Goal: Task Accomplishment & Management: Complete application form

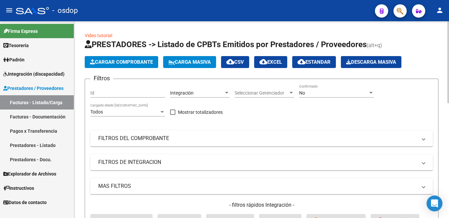
click at [111, 92] on input "Id" at bounding box center [127, 93] width 75 height 6
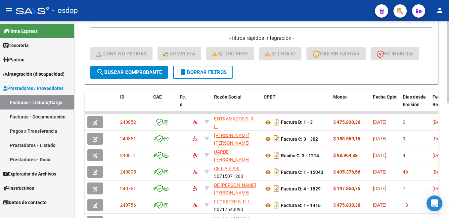
type input "240113"
click at [135, 71] on span "search Buscar Comprobante" at bounding box center [129, 72] width 66 height 6
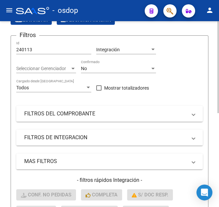
scroll to position [90, 0]
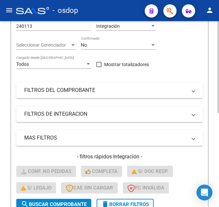
click at [55, 95] on mat-expansion-panel-header "FILTROS DEL COMPROBANTE" at bounding box center [109, 90] width 186 height 16
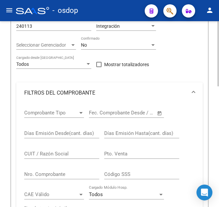
click at [38, 153] on input "CUIT / Razón Social" at bounding box center [61, 154] width 75 height 6
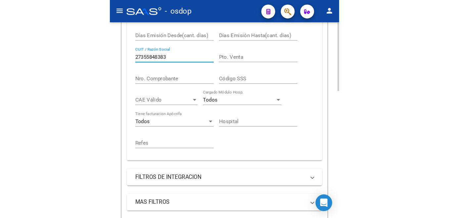
scroll to position [257, 0]
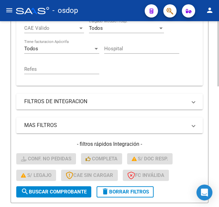
type input "27355848383"
click at [77, 190] on span "search Buscar Comprobante" at bounding box center [54, 192] width 66 height 6
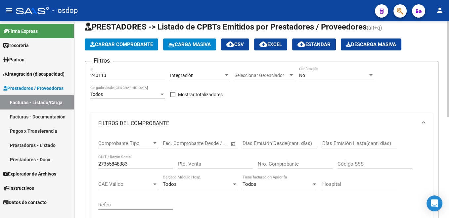
scroll to position [7, 0]
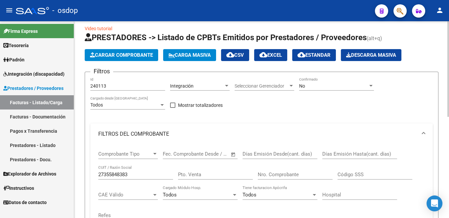
click at [103, 87] on input "240113" at bounding box center [127, 86] width 75 height 6
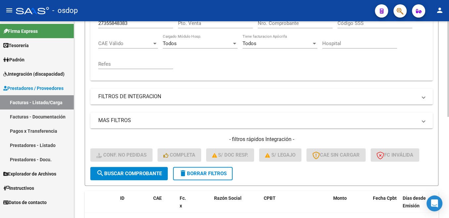
scroll to position [174, 0]
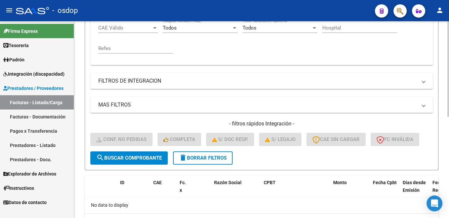
click at [149, 162] on button "search Buscar Comprobante" at bounding box center [128, 157] width 77 height 13
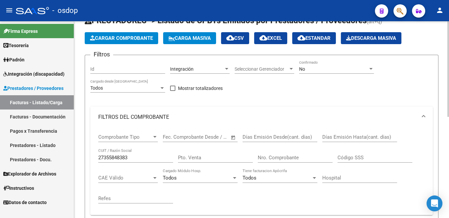
scroll to position [33, 0]
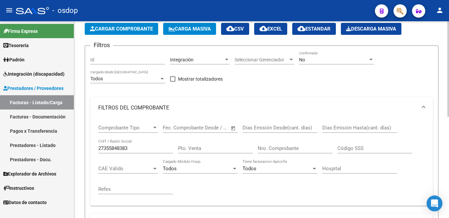
click at [220, 98] on mat-expansion-panel-header "FILTROS DEL COMPROBANTE" at bounding box center [261, 107] width 343 height 21
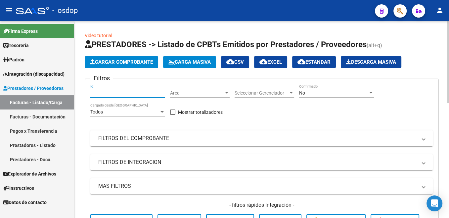
click at [104, 94] on input "Id" at bounding box center [127, 93] width 75 height 6
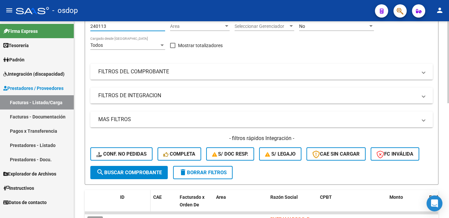
scroll to position [100, 0]
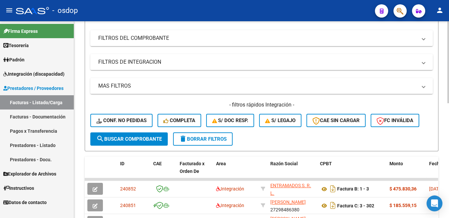
type input "240113"
click at [142, 140] on span "search Buscar Comprobante" at bounding box center [129, 139] width 66 height 6
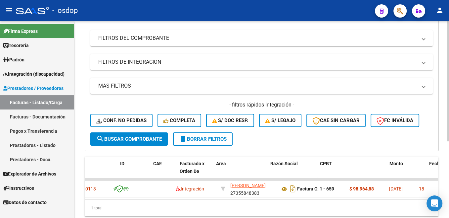
scroll to position [0, 0]
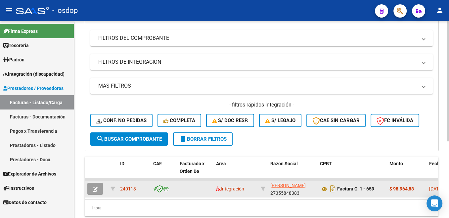
click at [95, 191] on icon "button" at bounding box center [95, 188] width 5 height 5
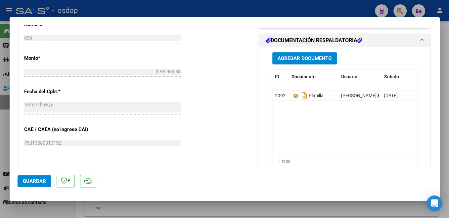
scroll to position [316, 0]
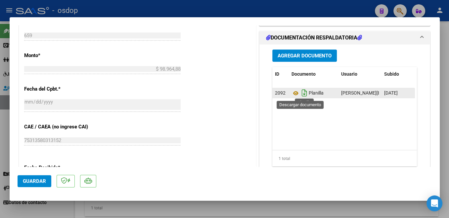
click at [302, 93] on icon "Descargar documento" at bounding box center [304, 92] width 9 height 11
click at [307, 58] on span "Agregar Documento" at bounding box center [305, 56] width 54 height 6
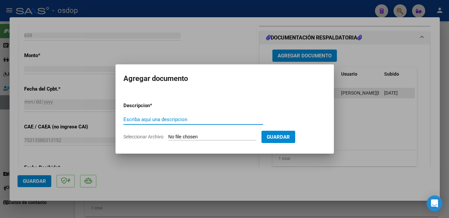
click at [229, 118] on input "Escriba aquí una descripcion" at bounding box center [194, 119] width 140 height 6
type input "Planilla correcta"
click at [180, 137] on input "Seleccionar Archivo" at bounding box center [213, 137] width 88 height 6
type input "C:\fakepath\com.google.android.apps.photos.Image.pdf"
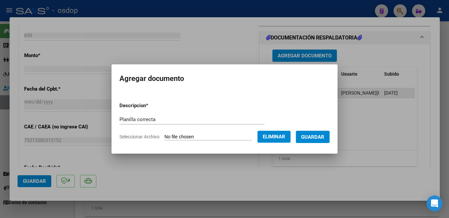
click at [279, 138] on span "Eliminar" at bounding box center [274, 136] width 23 height 6
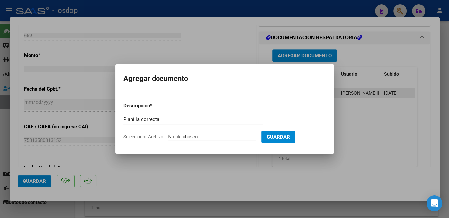
click at [184, 137] on input "Seleccionar Archivo" at bounding box center [213, 137] width 88 height 6
type input "C:\fakepath\AsistenciaJulioRene.pdf"
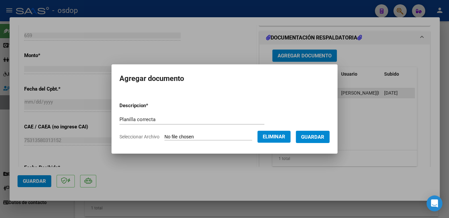
click at [315, 136] on span "Guardar" at bounding box center [312, 137] width 23 height 6
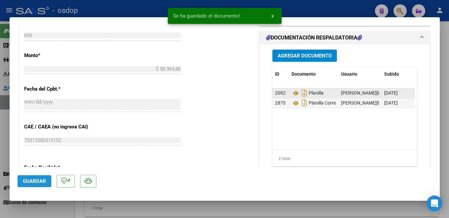
click at [36, 181] on span "Guardar" at bounding box center [34, 181] width 23 height 6
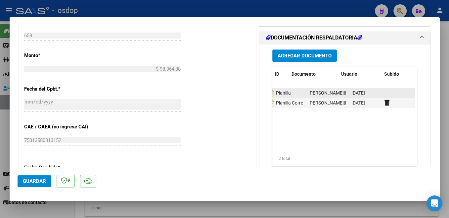
scroll to position [0, 0]
